Goal: Task Accomplishment & Management: Manage account settings

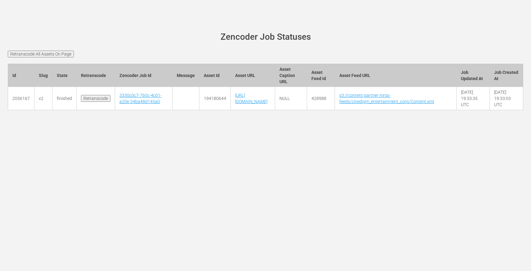
click at [119, 101] on td "3330c0c7-760c-4c01-a20e-34ba48d145a0" at bounding box center [143, 98] width 57 height 23
click at [121, 101] on td "3330c0c7-760c-4c01-a20e-34ba48d145a0" at bounding box center [143, 98] width 57 height 23
click at [122, 100] on link "3330c0c7-760c-4c01-a20e-34ba48d145a0" at bounding box center [140, 98] width 42 height 11
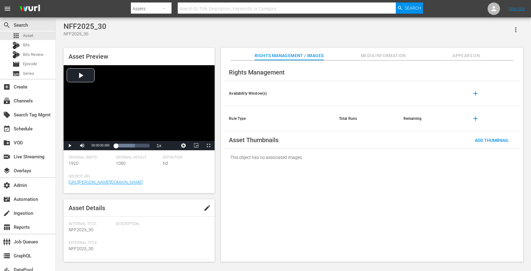
scroll to position [172, 0]
click at [464, 54] on span "Appears On" at bounding box center [466, 56] width 47 height 8
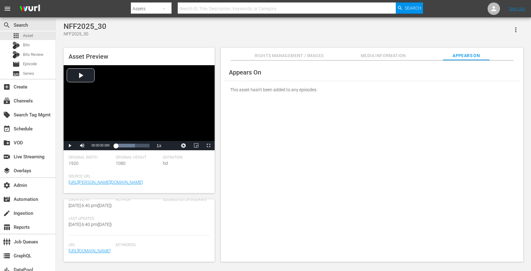
click at [316, 58] on span "Rights Management / Images" at bounding box center [289, 56] width 69 height 8
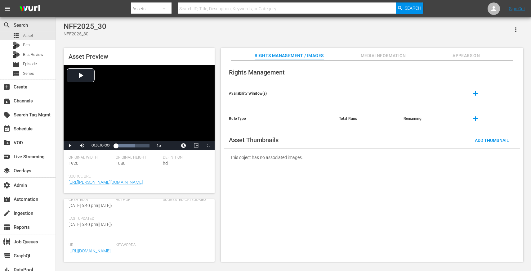
click at [512, 29] on icon "button" at bounding box center [515, 29] width 7 height 7
click at [491, 35] on div "Add To Workspace" at bounding box center [489, 32] width 60 height 15
click at [514, 34] on button "button" at bounding box center [515, 29] width 15 height 15
click at [479, 31] on div "Add To Workspace" at bounding box center [489, 32] width 60 height 15
click at [511, 34] on button "button" at bounding box center [515, 29] width 15 height 15
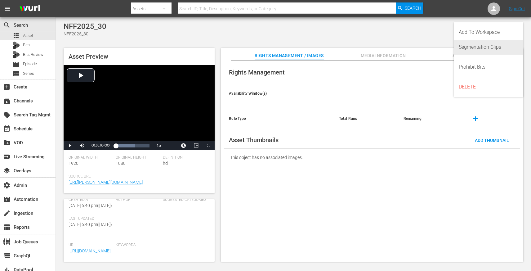
click at [480, 45] on div "Segmentation Clips" at bounding box center [489, 47] width 60 height 15
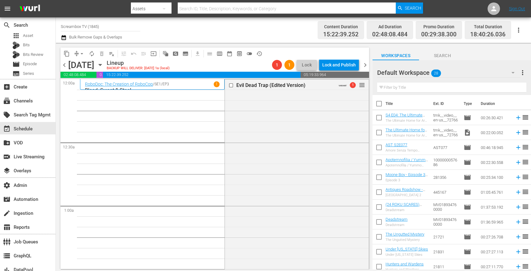
click at [104, 63] on icon "button" at bounding box center [100, 64] width 7 height 7
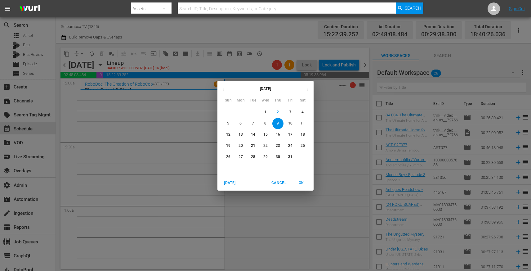
click at [308, 91] on icon "button" at bounding box center [307, 89] width 5 height 5
click at [273, 146] on span "25" at bounding box center [277, 145] width 11 height 5
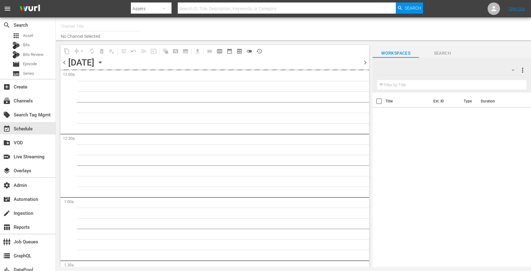
type input "Screambox TV (1845)"
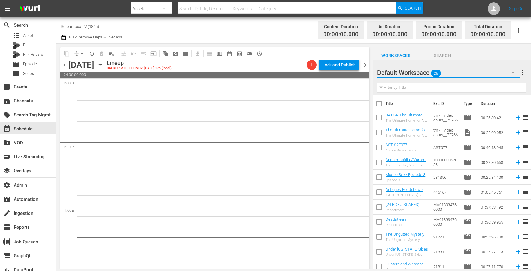
click at [507, 72] on button "button" at bounding box center [513, 72] width 15 height 15
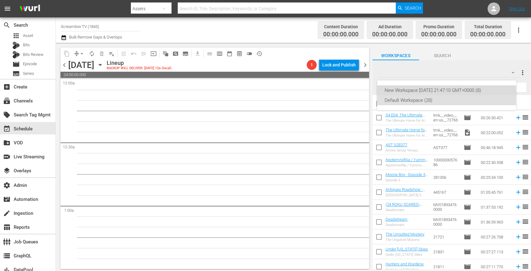
click at [451, 87] on div "New Workspace Fri Oct 25 2024 21:47:10 GMT+0000 (8)" at bounding box center [447, 90] width 124 height 10
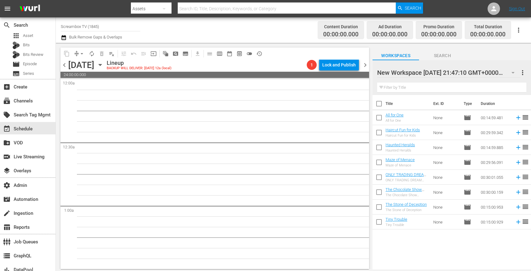
click at [486, 74] on div "New Workspace Fri Oct 25 2024 21:47:10 GMT+0000 8" at bounding box center [448, 72] width 143 height 17
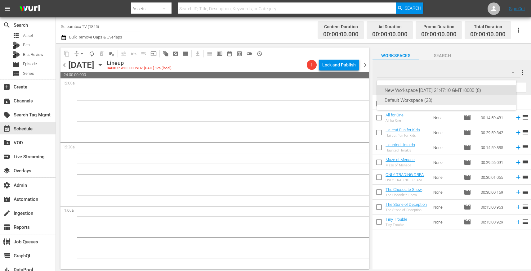
click at [462, 101] on div "Default Workspace (28)" at bounding box center [447, 100] width 124 height 10
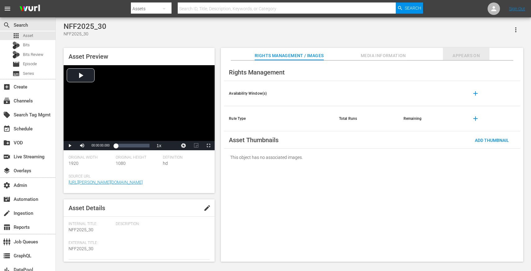
click at [456, 57] on span "Appears On" at bounding box center [466, 56] width 47 height 8
